Goal: Communication & Community: Answer question/provide support

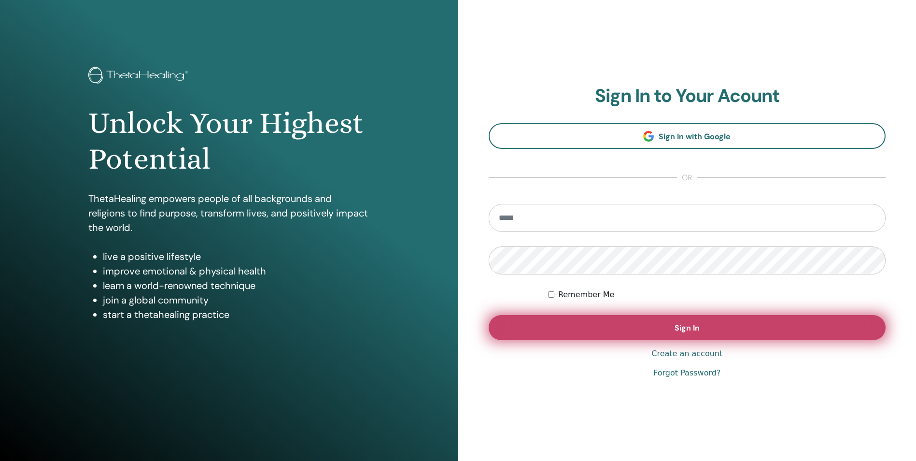
type input "**********"
click at [661, 331] on button "Sign In" at bounding box center [687, 327] width 397 height 25
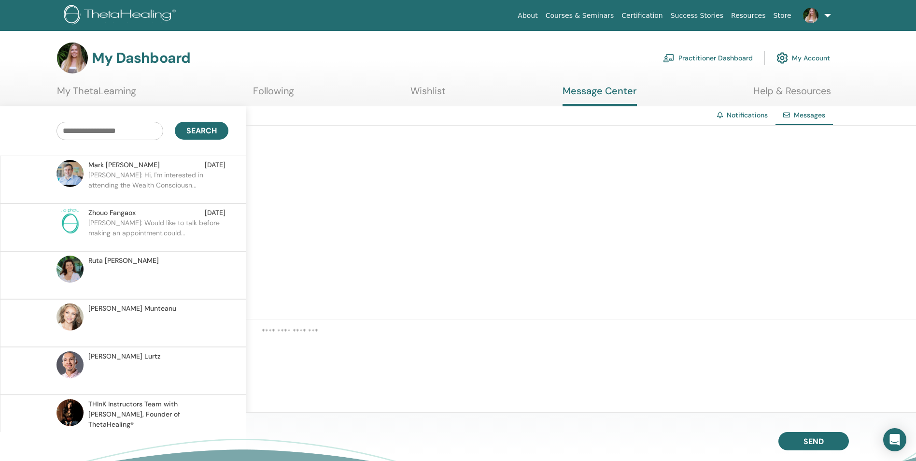
click at [174, 183] on p "[PERSON_NAME]: Hi, I'm interested in attending the Wealth Consciousn..." at bounding box center [158, 184] width 140 height 29
